Goal: Task Accomplishment & Management: Use online tool/utility

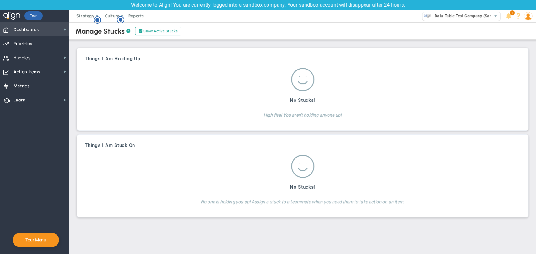
click at [48, 28] on span "Dashboards Dashboards" at bounding box center [34, 29] width 69 height 14
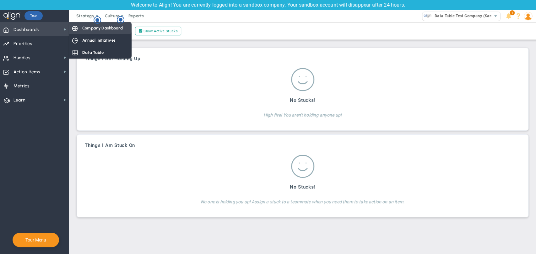
click at [83, 29] on span "Company Dashboard" at bounding box center [102, 28] width 40 height 6
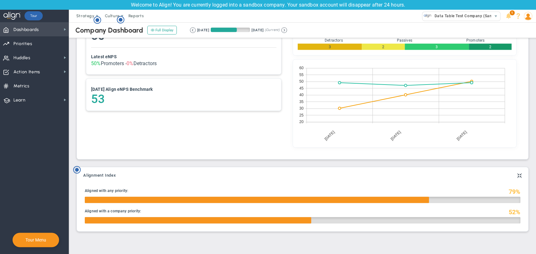
click at [33, 32] on span "Dashboards" at bounding box center [25, 29] width 25 height 13
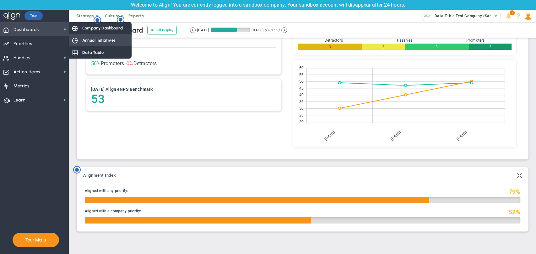
click at [109, 41] on span "Annual Initiatives" at bounding box center [98, 40] width 33 height 6
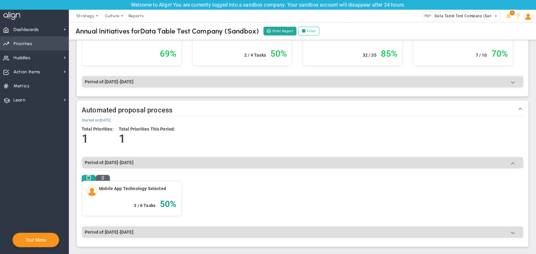
click at [39, 45] on span "Priorities Projects OKR Tree Priorities Projects OKRs" at bounding box center [34, 43] width 69 height 14
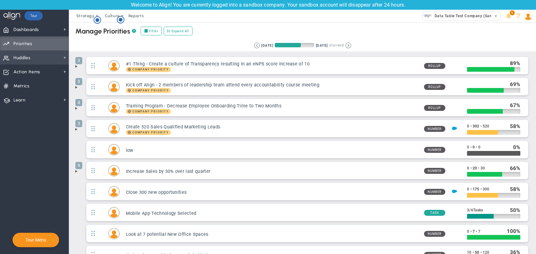
click at [34, 58] on span "Huddles Huddles" at bounding box center [34, 58] width 69 height 14
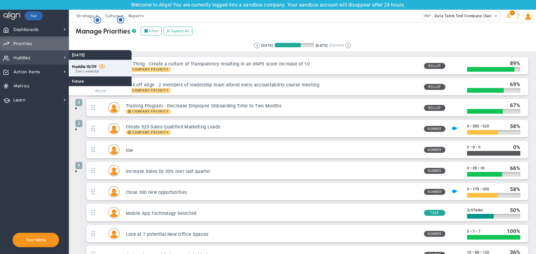
click at [89, 69] on div "Huddle 15/09 Every weekday" at bounding box center [100, 68] width 63 height 17
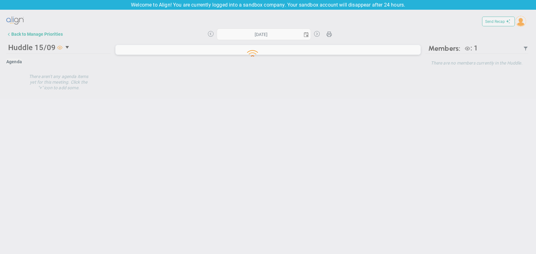
type input "Monday, September 15, 2025"
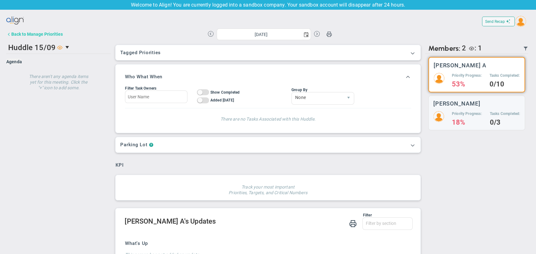
click at [45, 36] on div "Back to Manage Priorities" at bounding box center [36, 34] width 51 height 5
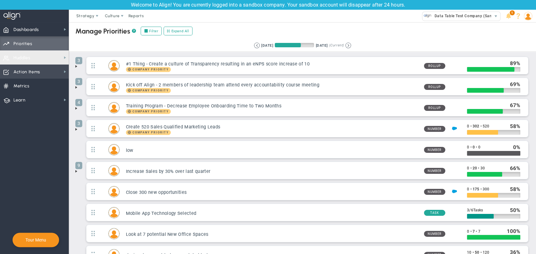
click at [51, 76] on span "Action Items Action Items" at bounding box center [34, 72] width 69 height 14
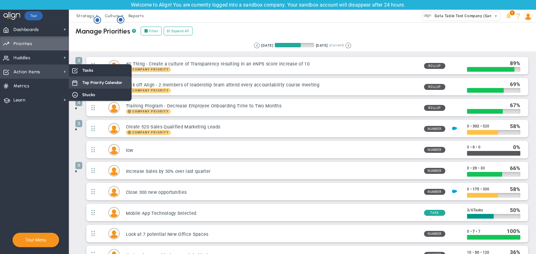
click at [105, 79] on div "Top Priority Calendar" at bounding box center [100, 83] width 63 height 12
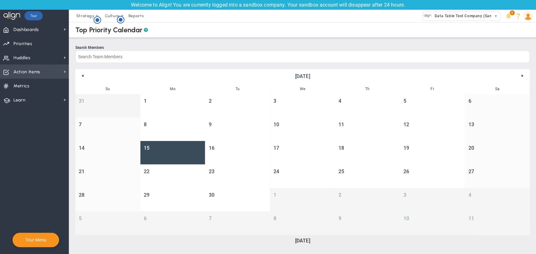
click at [50, 67] on span "Action Items Action Items" at bounding box center [34, 72] width 69 height 14
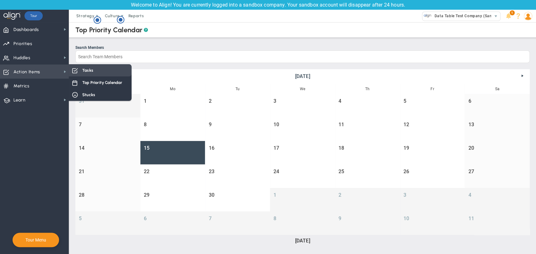
click at [90, 70] on span "Tasks" at bounding box center [87, 70] width 11 height 6
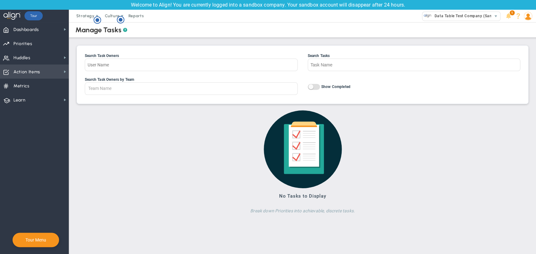
click at [39, 75] on span "Action Items" at bounding box center [26, 72] width 27 height 13
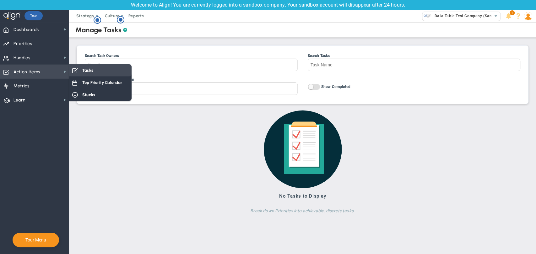
click at [92, 75] on div "Tasks" at bounding box center [100, 70] width 63 height 12
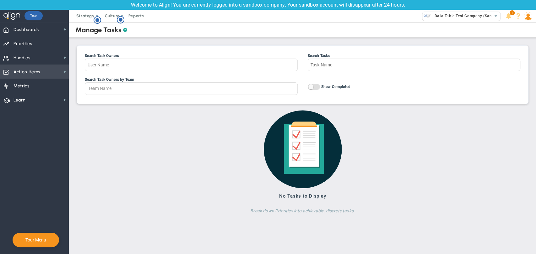
click at [45, 75] on span "Action Items Action Items" at bounding box center [34, 72] width 69 height 14
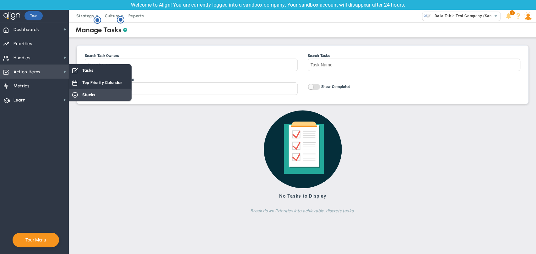
click at [90, 99] on div "Stucks" at bounding box center [100, 95] width 63 height 12
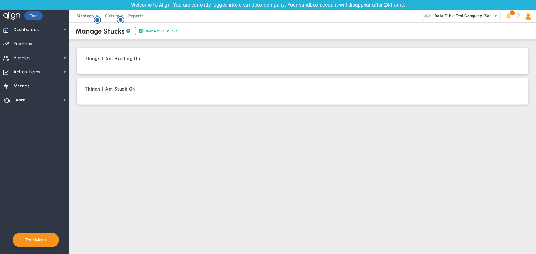
click at [129, 63] on div "Things I Am Holding Up No Stucks! High five! You aren't holding anyone up! Load…" at bounding box center [302, 61] width 445 height 20
click at [131, 57] on h3 "Things I Am Holding Up" at bounding box center [302, 59] width 435 height 6
click at [120, 84] on div "Things I Am Stuck On No Stucks! No one is holding you up! Assign a stuck to a t…" at bounding box center [302, 92] width 445 height 20
click at [116, 89] on h3 "Things I Am Stuck On" at bounding box center [302, 89] width 435 height 6
click at [35, 85] on span "Metrics Metrics" at bounding box center [34, 86] width 69 height 14
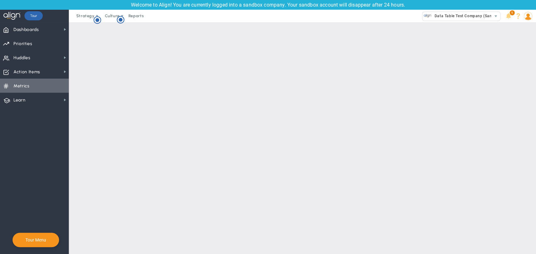
click at [35, 85] on span "Metrics Metrics" at bounding box center [34, 86] width 69 height 14
click at [24, 86] on span "Metrics" at bounding box center [21, 86] width 16 height 13
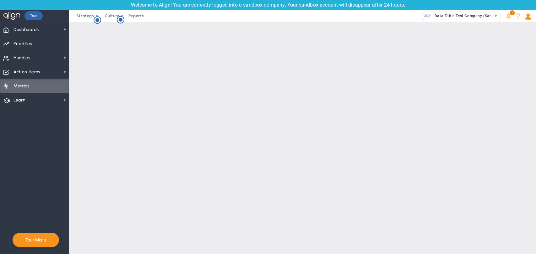
click at [24, 86] on span "Metrics" at bounding box center [21, 86] width 16 height 13
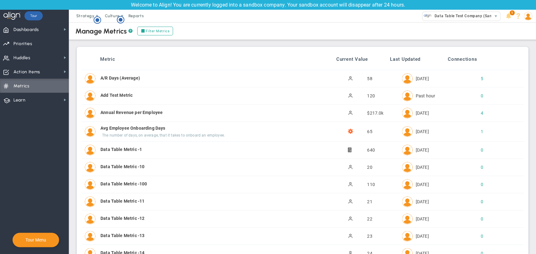
scroll to position [35, 0]
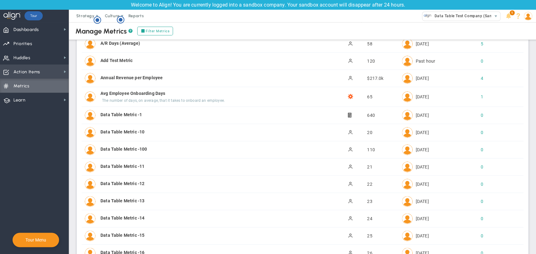
click at [28, 72] on span "Action Items" at bounding box center [26, 72] width 27 height 13
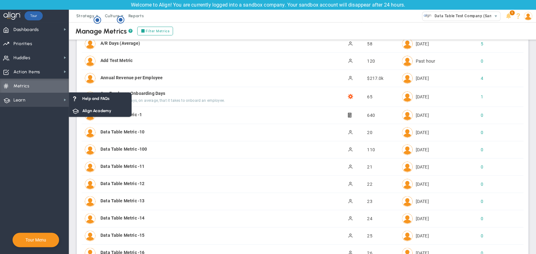
click at [23, 96] on span "Learn" at bounding box center [19, 100] width 12 height 13
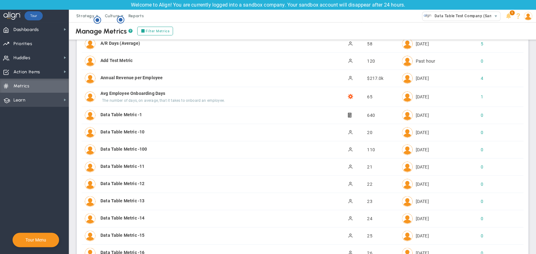
click at [50, 101] on span "Learn Learn" at bounding box center [34, 100] width 69 height 14
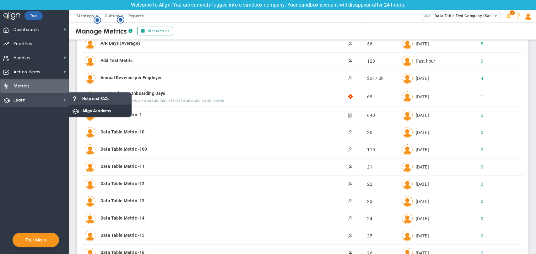
click at [80, 101] on div "Help and FAQs" at bounding box center [100, 99] width 63 height 12
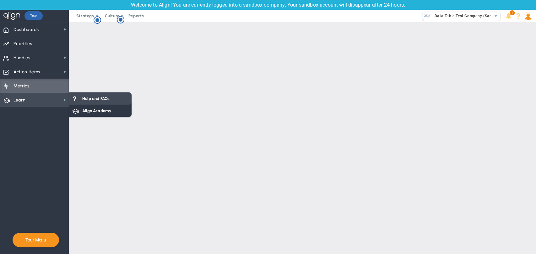
checkbox input "true"
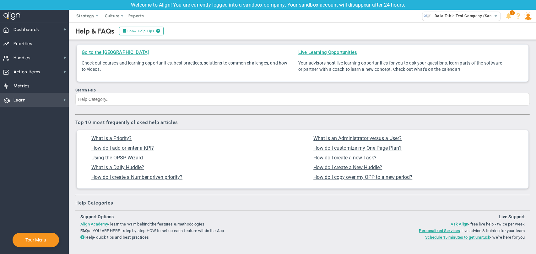
click at [56, 100] on span "Learn Learn" at bounding box center [34, 100] width 69 height 14
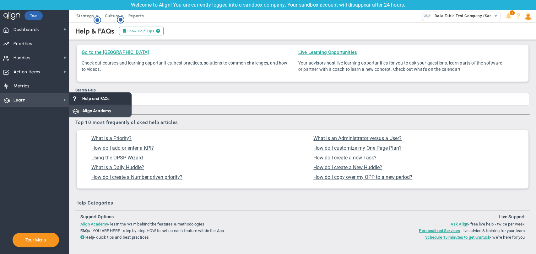
click at [90, 113] on span "Align Academy" at bounding box center [96, 111] width 29 height 6
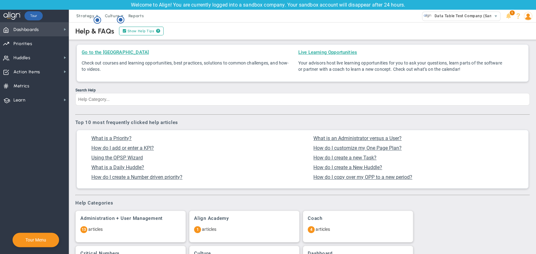
click at [56, 32] on span "Dashboards Dashboards" at bounding box center [34, 29] width 69 height 14
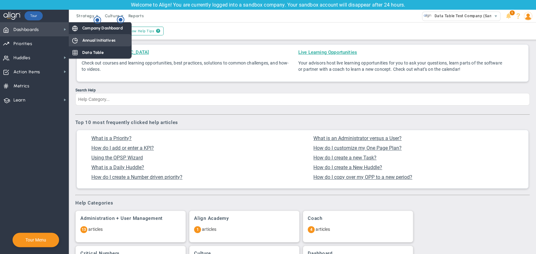
click at [102, 41] on span "Annual Initiatives" at bounding box center [98, 40] width 33 height 6
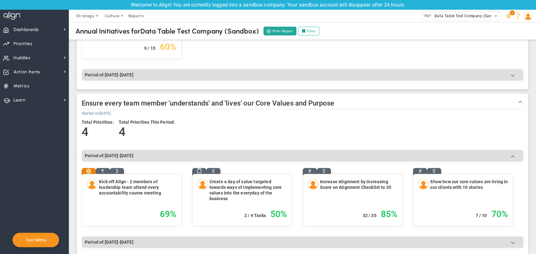
scroll to position [335, 0]
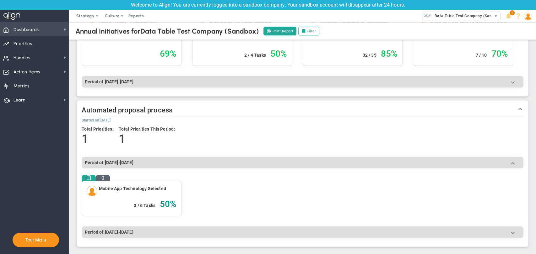
click at [60, 29] on span "Dashboards Dashboards" at bounding box center [34, 29] width 69 height 14
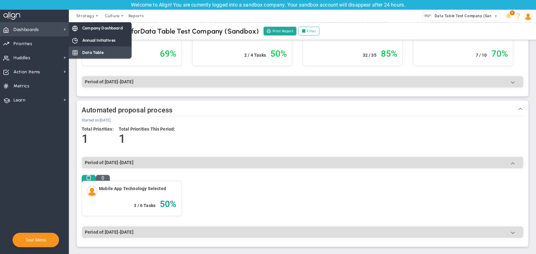
click at [102, 51] on span "Data Table" at bounding box center [92, 53] width 21 height 6
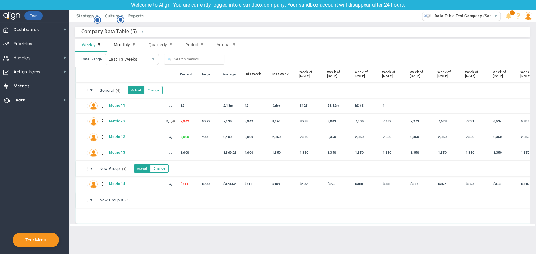
click at [122, 42] on span "Monthly" at bounding box center [122, 44] width 16 height 5
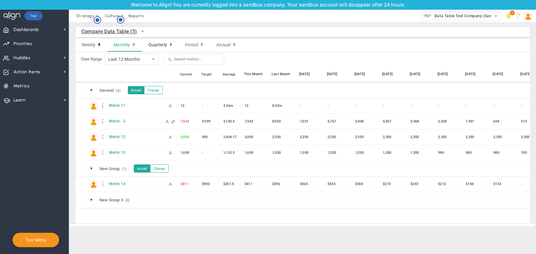
click at [161, 44] on span "Quarterly" at bounding box center [157, 44] width 19 height 5
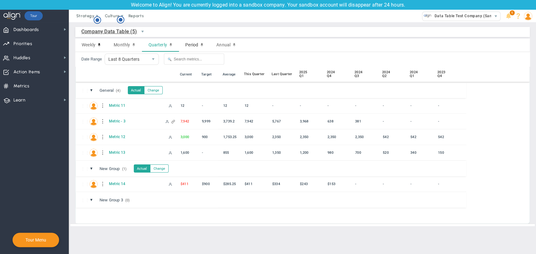
click at [186, 45] on span "Period" at bounding box center [191, 44] width 13 height 5
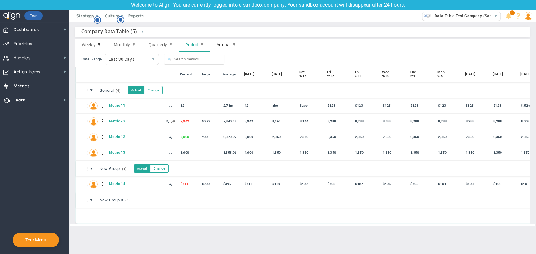
click at [218, 45] on span "Annual" at bounding box center [223, 44] width 14 height 5
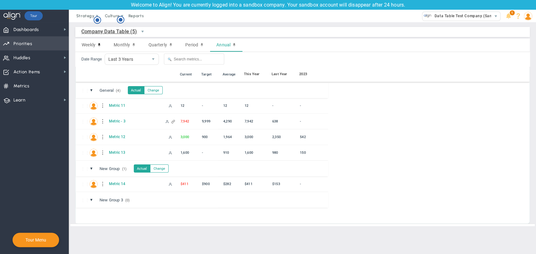
click at [20, 41] on span "Priorities" at bounding box center [22, 43] width 19 height 13
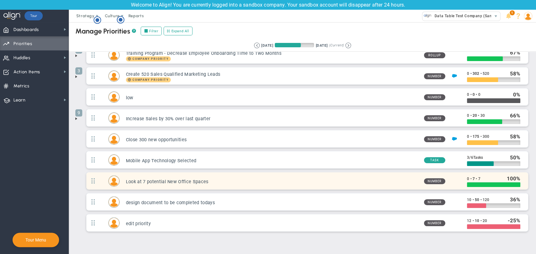
scroll to position [69, 0]
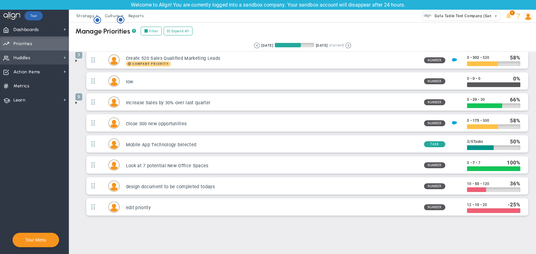
click at [31, 55] on span "Huddles Huddles" at bounding box center [34, 58] width 69 height 14
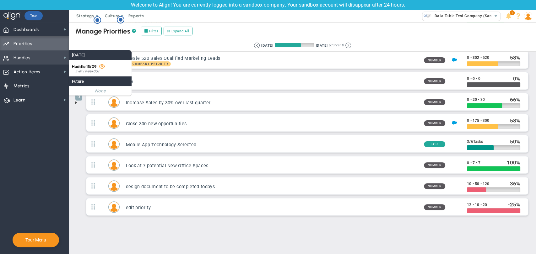
scroll to position [0, 0]
click at [102, 73] on div "Every weekday" at bounding box center [101, 72] width 53 height 4
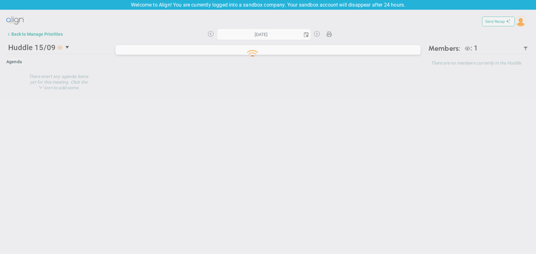
type input "Monday, September 15, 2025"
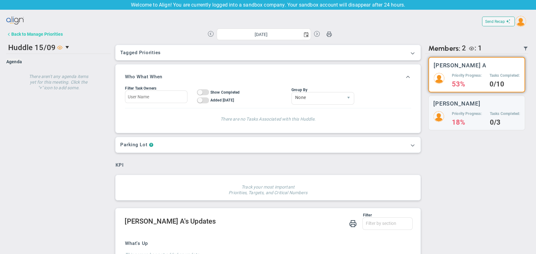
click at [30, 34] on div "Back to Manage Priorities" at bounding box center [36, 34] width 51 height 5
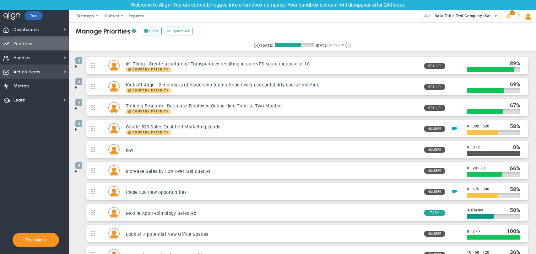
click at [31, 73] on span "Action Items" at bounding box center [26, 72] width 27 height 13
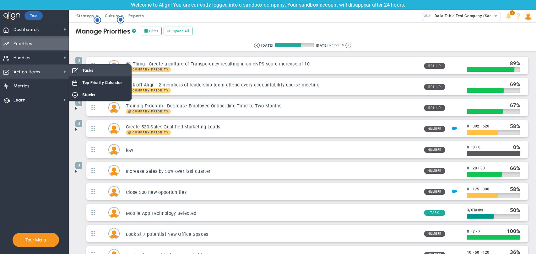
click at [93, 74] on div "Tasks" at bounding box center [100, 70] width 63 height 12
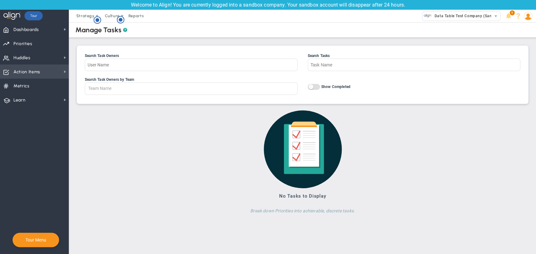
click at [35, 72] on span "Action Items" at bounding box center [26, 72] width 27 height 13
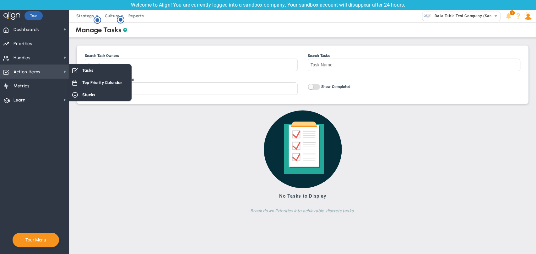
click at [44, 75] on span "Action Items Action Items" at bounding box center [34, 72] width 69 height 14
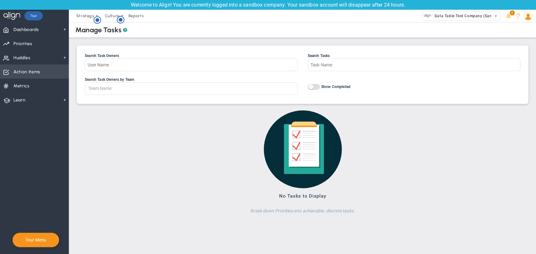
click at [63, 70] on span at bounding box center [64, 71] width 5 height 5
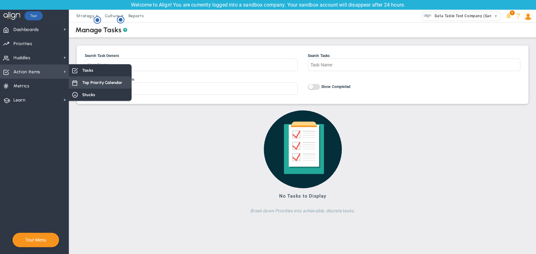
click at [90, 83] on span "Top Priority Calendar" at bounding box center [102, 83] width 40 height 6
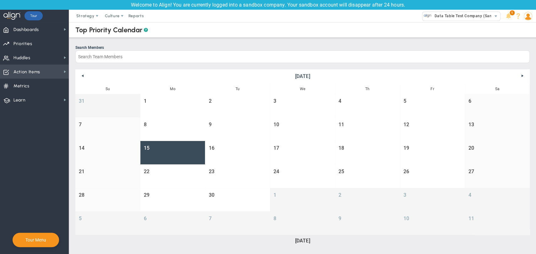
click at [34, 75] on span "Action Items" at bounding box center [26, 72] width 27 height 13
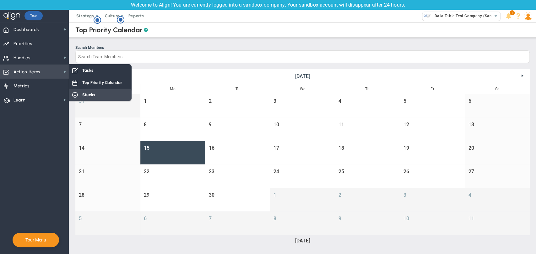
click at [93, 93] on span "Stucks" at bounding box center [88, 95] width 13 height 6
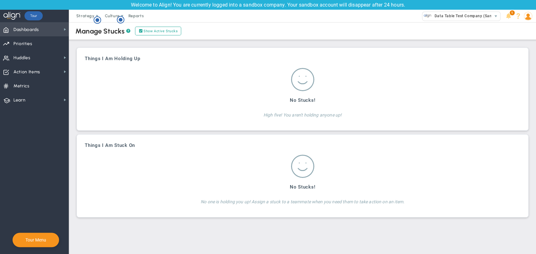
click at [29, 29] on span "Dashboards" at bounding box center [25, 29] width 25 height 13
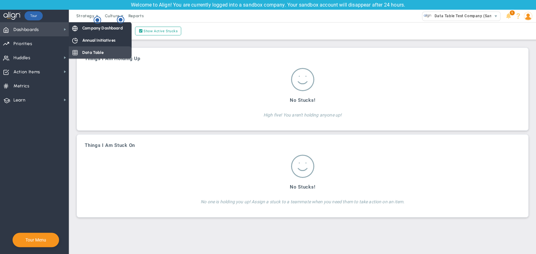
click at [101, 51] on span "Data Table" at bounding box center [92, 53] width 21 height 6
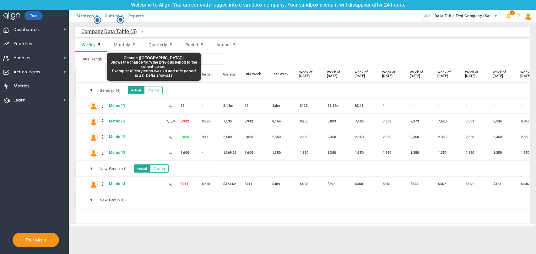
click at [152, 88] on button "Change" at bounding box center [153, 90] width 19 height 8
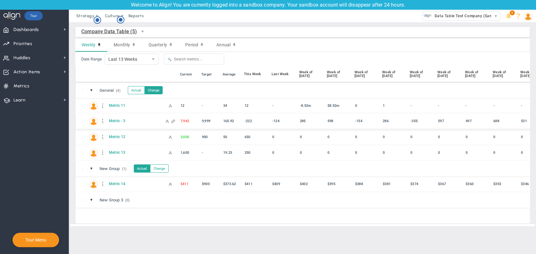
click at [171, 120] on div at bounding box center [170, 121] width 9 height 6
click at [176, 124] on div "Metric - 3" at bounding box center [142, 121] width 68 height 5
click at [171, 120] on div at bounding box center [170, 121] width 9 height 6
click at [173, 122] on span at bounding box center [173, 122] width 4 height 4
click at [191, 121] on div "7,942" at bounding box center [189, 121] width 20 height 7
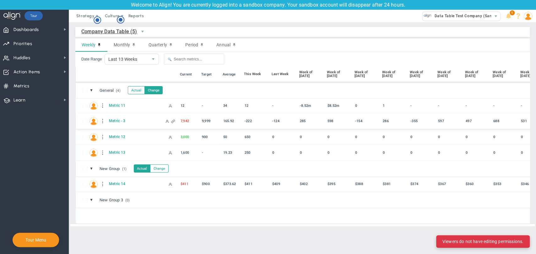
click at [184, 121] on div "7,942" at bounding box center [189, 121] width 20 height 7
click at [211, 122] on div "9,999" at bounding box center [210, 121] width 20 height 7
click at [206, 120] on div "9,999" at bounding box center [210, 121] width 20 height 7
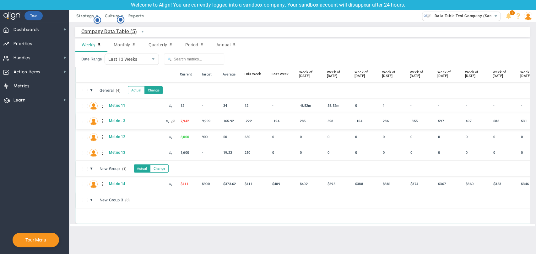
click at [206, 120] on div "9,999" at bounding box center [210, 121] width 20 height 7
click at [43, 26] on span "Dashboards Dashboards" at bounding box center [34, 29] width 69 height 14
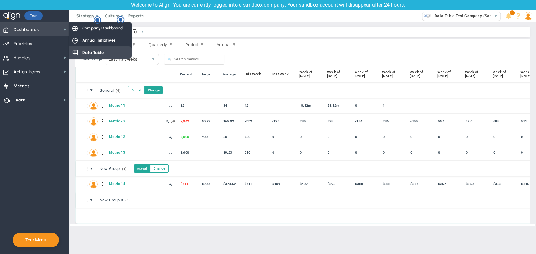
click at [94, 51] on span "Data Table" at bounding box center [92, 53] width 21 height 6
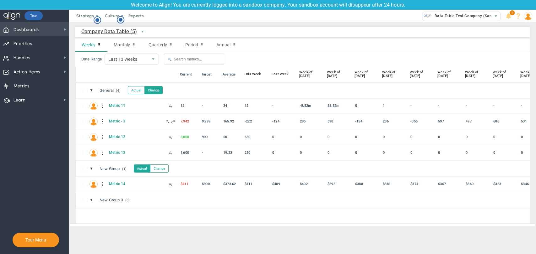
click at [55, 29] on span "Dashboards Dashboards" at bounding box center [34, 29] width 69 height 14
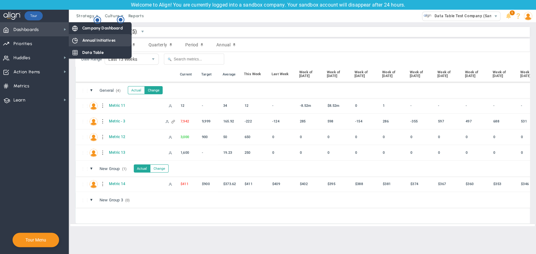
click at [80, 40] on div "Annual Initiatives" at bounding box center [100, 40] width 63 height 12
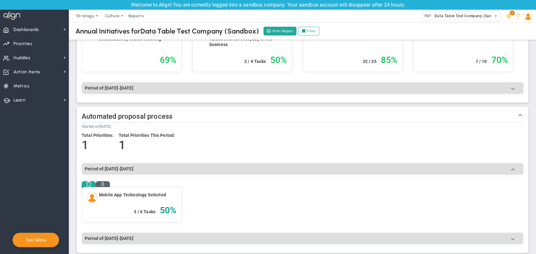
scroll to position [335, 0]
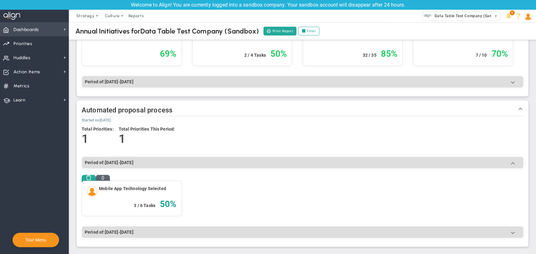
click at [22, 29] on span "Dashboards" at bounding box center [25, 29] width 25 height 13
click at [40, 38] on span "Priorities Projects OKR Tree Priorities Projects OKRs" at bounding box center [34, 43] width 69 height 14
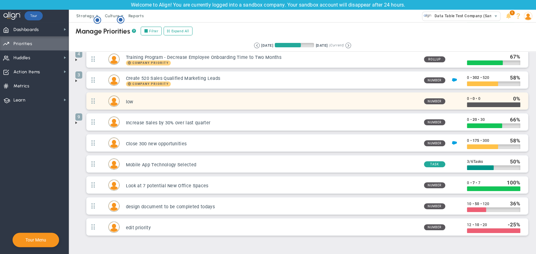
scroll to position [69, 0]
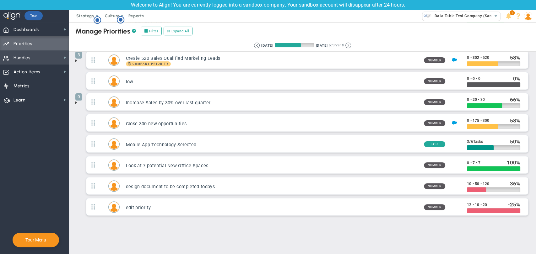
click at [41, 61] on span "Huddles Huddles" at bounding box center [34, 58] width 69 height 14
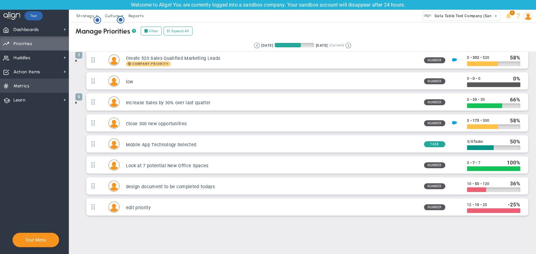
click at [39, 85] on span "Metrics Metrics" at bounding box center [34, 86] width 69 height 14
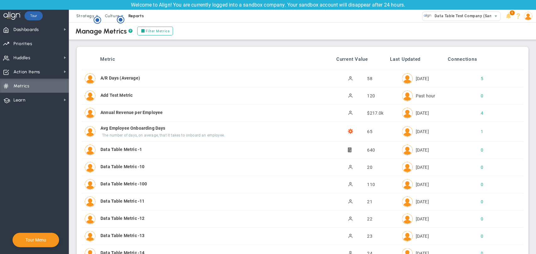
click at [133, 16] on span "Reports" at bounding box center [136, 16] width 22 height 13
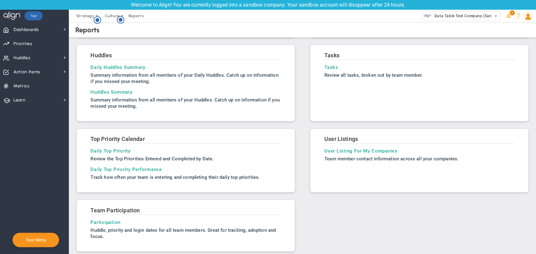
scroll to position [185, 0]
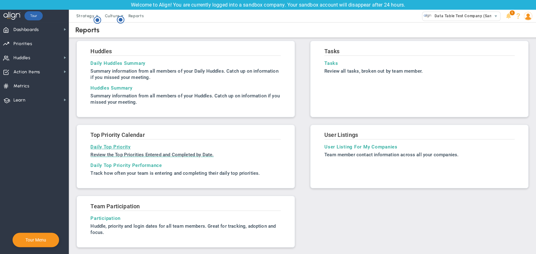
click at [107, 144] on h3 "Daily Top Priority" at bounding box center [185, 147] width 190 height 6
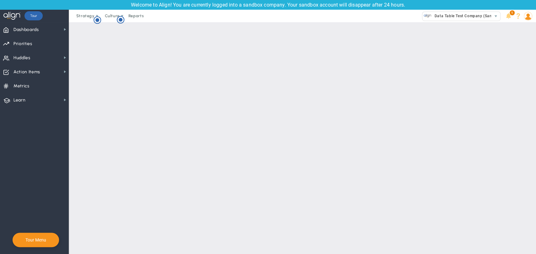
type input "[DATE]"
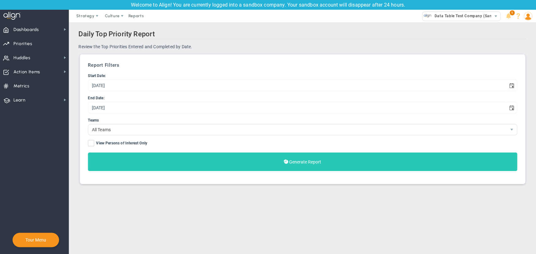
click at [127, 159] on button "Generate Report" at bounding box center [302, 162] width 429 height 19
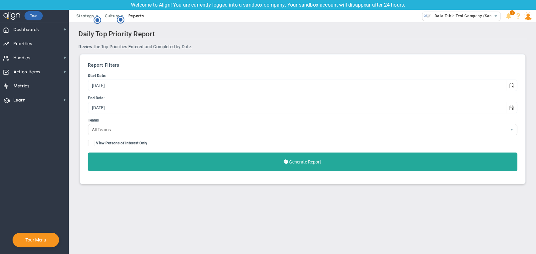
click at [139, 16] on span "Reports" at bounding box center [136, 16] width 22 height 13
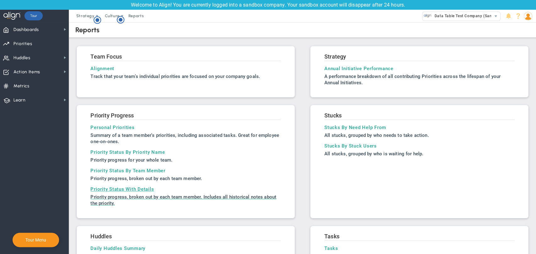
click at [112, 188] on h3 "Priority Status With Details" at bounding box center [185, 190] width 190 height 6
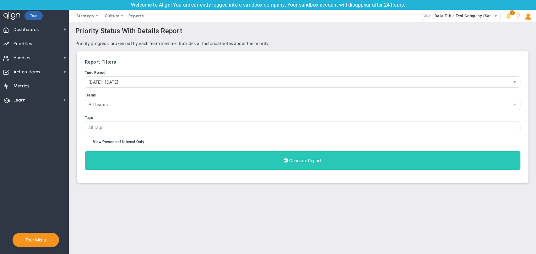
click at [162, 164] on button "Generate Report" at bounding box center [302, 161] width 435 height 19
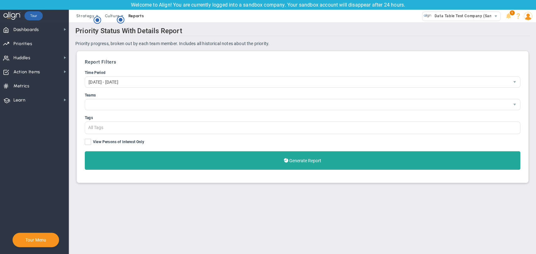
click at [133, 19] on span "Reports" at bounding box center [136, 16] width 22 height 13
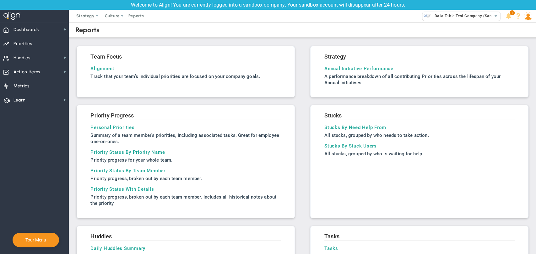
click at [104, 60] on h2 "Team Focus" at bounding box center [185, 57] width 190 height 8
click at [104, 68] on h3 "Alignment" at bounding box center [185, 69] width 190 height 6
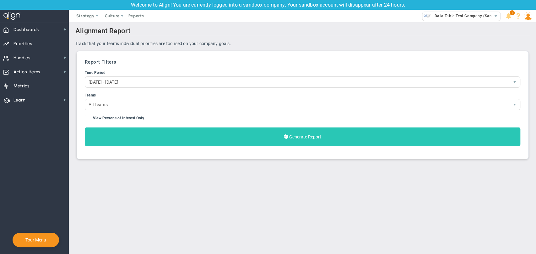
click at [192, 136] on button "Generate Report" at bounding box center [302, 137] width 435 height 19
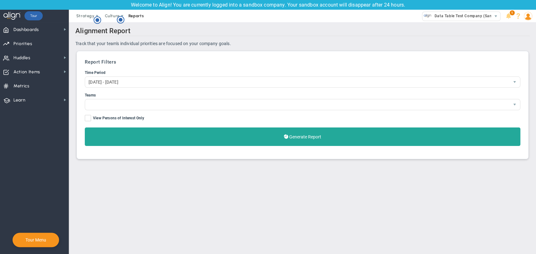
click at [133, 15] on span "Reports" at bounding box center [136, 16] width 22 height 13
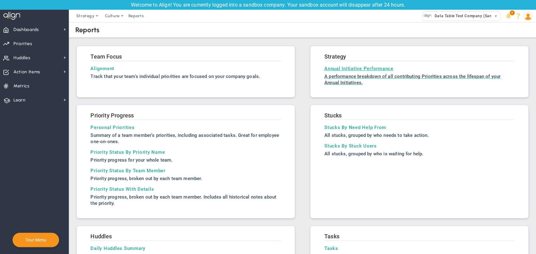
click at [341, 69] on h3 "Annual Initiative Performance" at bounding box center [419, 69] width 190 height 6
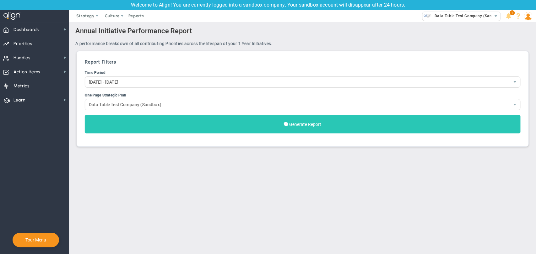
click at [204, 132] on button "Generate Report" at bounding box center [302, 124] width 435 height 19
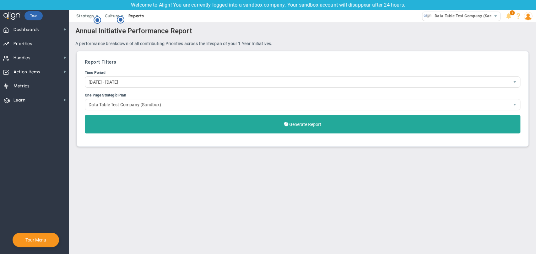
click at [139, 17] on span "Reports" at bounding box center [136, 16] width 22 height 13
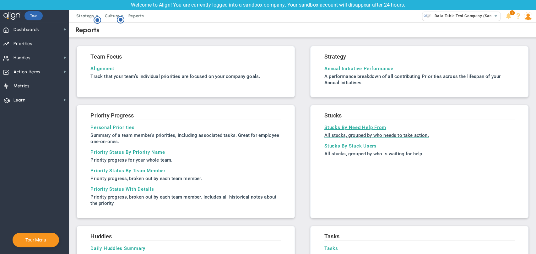
click at [329, 125] on h3 "Stucks By Need Help From" at bounding box center [419, 128] width 190 height 6
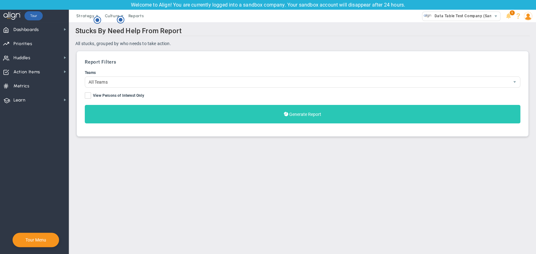
click at [311, 116] on span "Generate Report" at bounding box center [305, 114] width 32 height 5
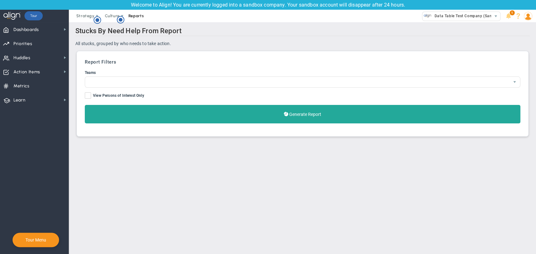
click at [134, 16] on span "Reports" at bounding box center [136, 16] width 22 height 13
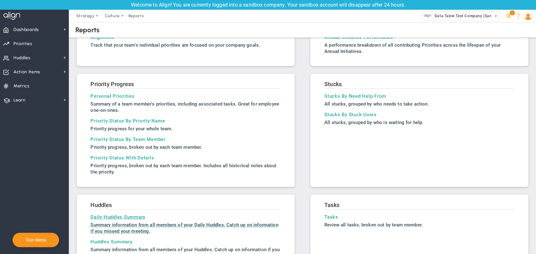
scroll to position [104, 0]
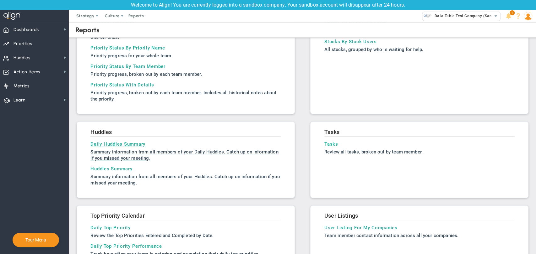
click at [132, 142] on h3 "Daily Huddles Summary" at bounding box center [185, 145] width 190 height 6
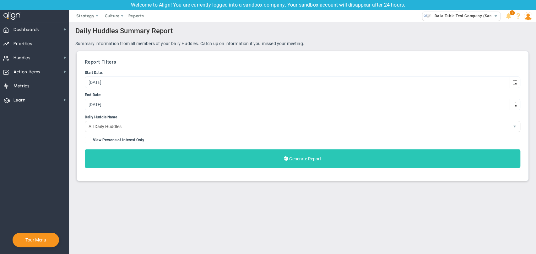
click at [173, 156] on button "Generate Report" at bounding box center [302, 159] width 435 height 19
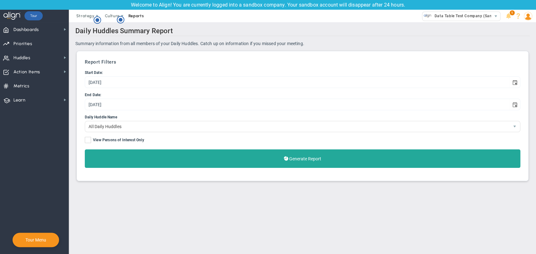
click at [136, 13] on span "Reports" at bounding box center [136, 16] width 22 height 13
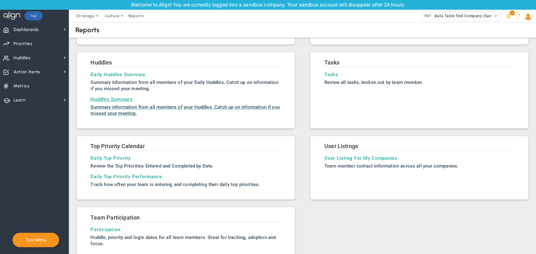
click at [120, 97] on h3 "Huddles Summary" at bounding box center [185, 100] width 190 height 6
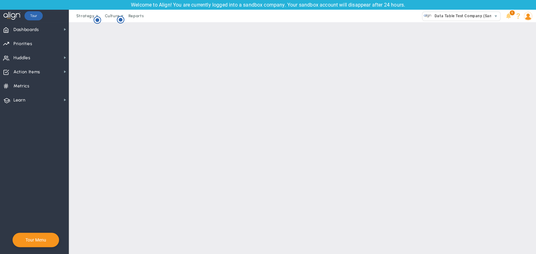
type input "9/8/2025"
type input "[DATE]"
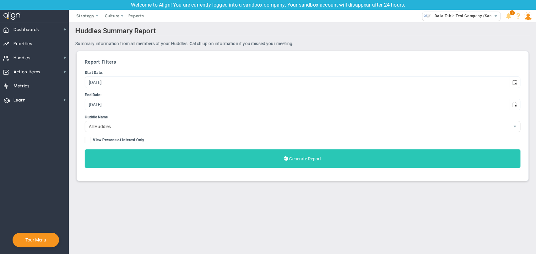
click at [345, 167] on button "Generate Report" at bounding box center [302, 159] width 435 height 19
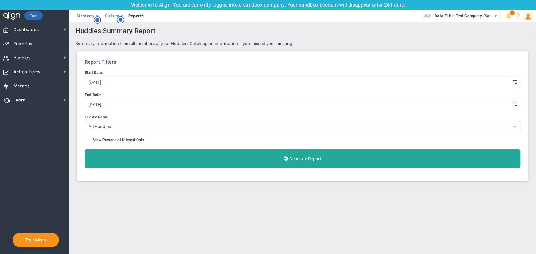
click at [133, 18] on span "Reports" at bounding box center [136, 16] width 22 height 13
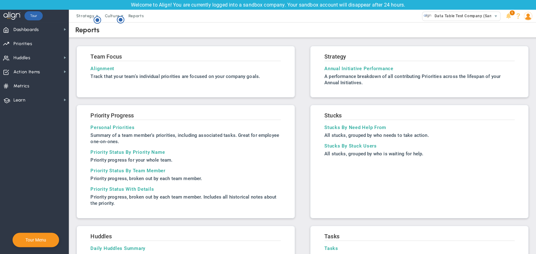
scroll to position [174, 0]
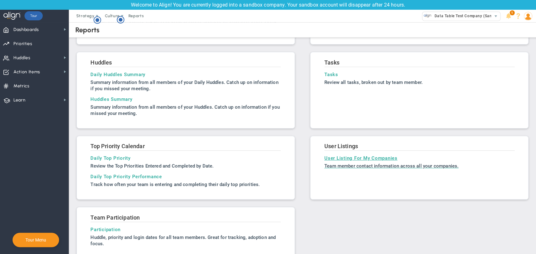
click at [347, 156] on h3 "User Listing For My Companies" at bounding box center [419, 159] width 190 height 6
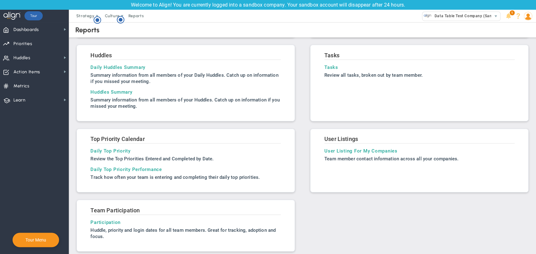
scroll to position [185, 0]
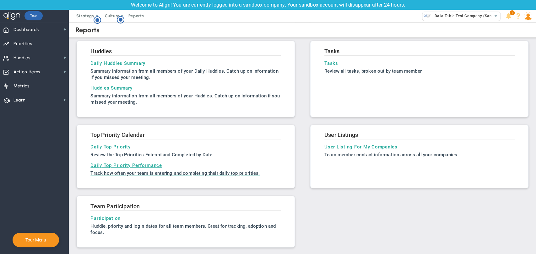
click at [104, 165] on h3 "Daily Top Priority Performance" at bounding box center [185, 166] width 190 height 6
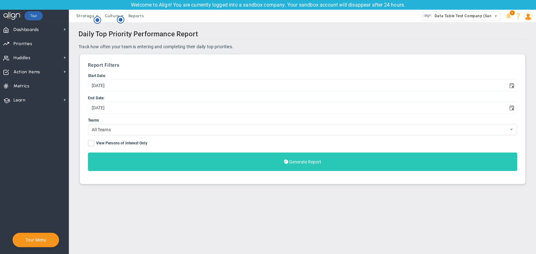
click at [116, 164] on button "Generate Report" at bounding box center [302, 162] width 429 height 19
click at [254, 161] on button "Generate Report" at bounding box center [302, 162] width 429 height 19
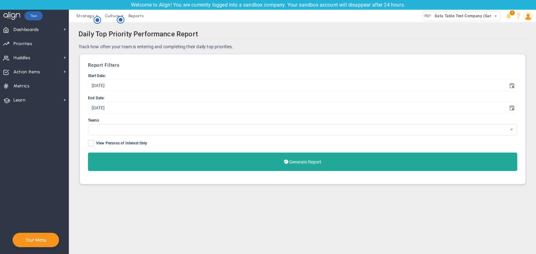
drag, startPoint x: 53, startPoint y: 155, endPoint x: 75, endPoint y: 167, distance: 25.1
click at [60, 169] on nav "Dashboards Dashboards My Dashboard Company Dashboard" at bounding box center [34, 138] width 69 height 232
